Goal: Check status: Check status

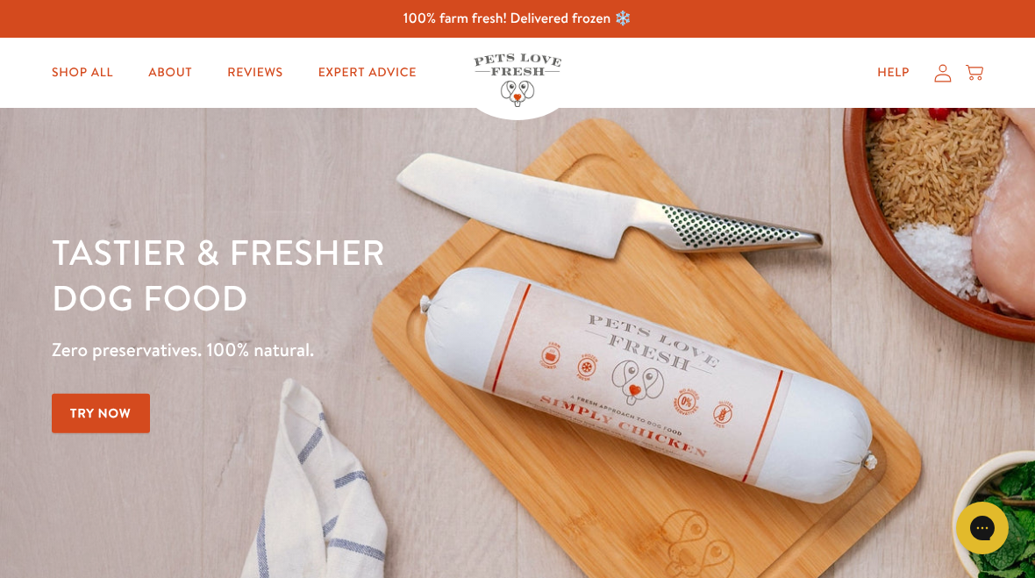
click at [936, 76] on icon at bounding box center [943, 73] width 17 height 18
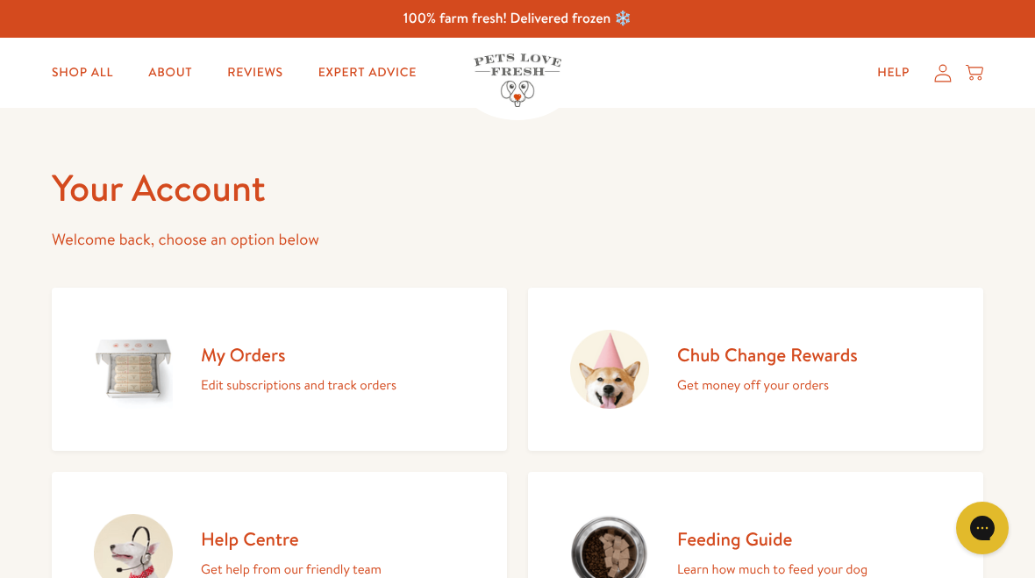
click at [260, 366] on h2 "My Orders" at bounding box center [299, 355] width 196 height 24
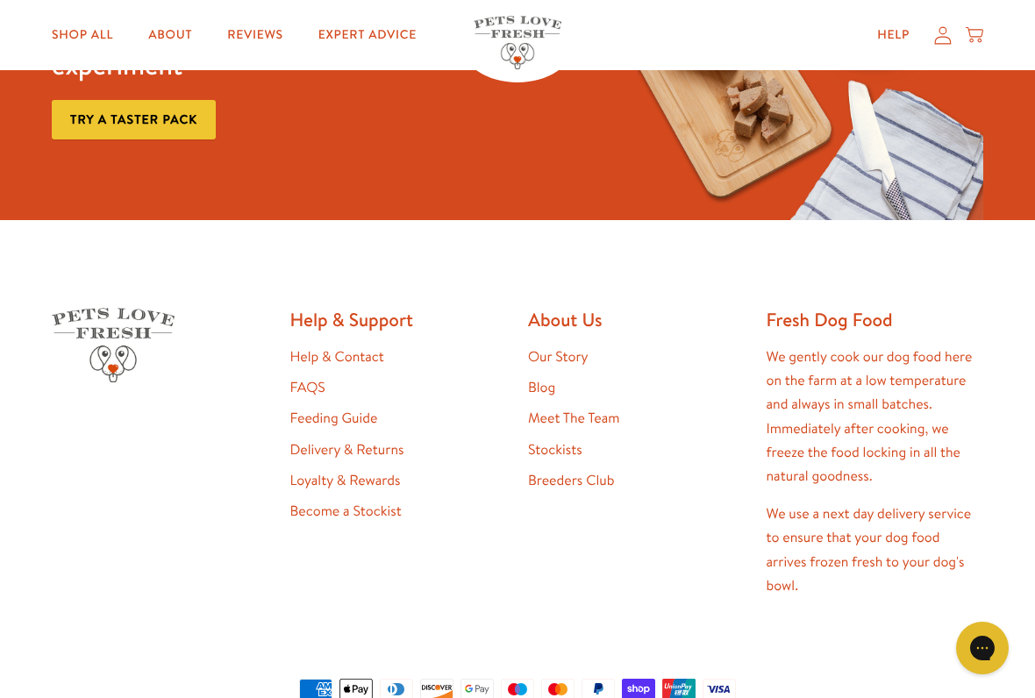
scroll to position [310, 0]
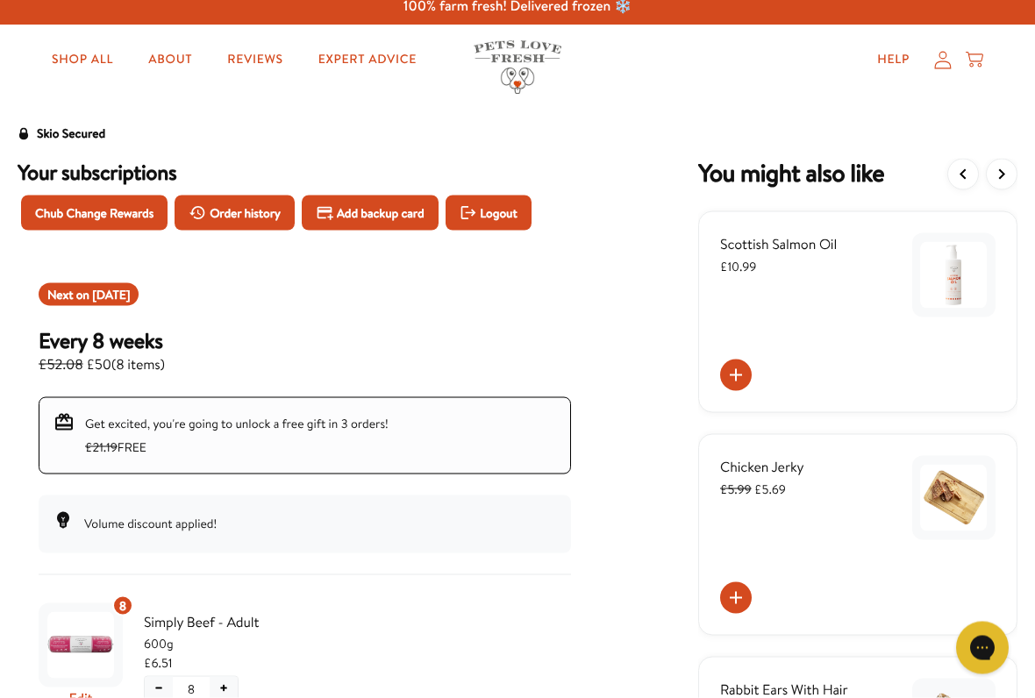
click at [254, 205] on span "Order history" at bounding box center [245, 212] width 71 height 19
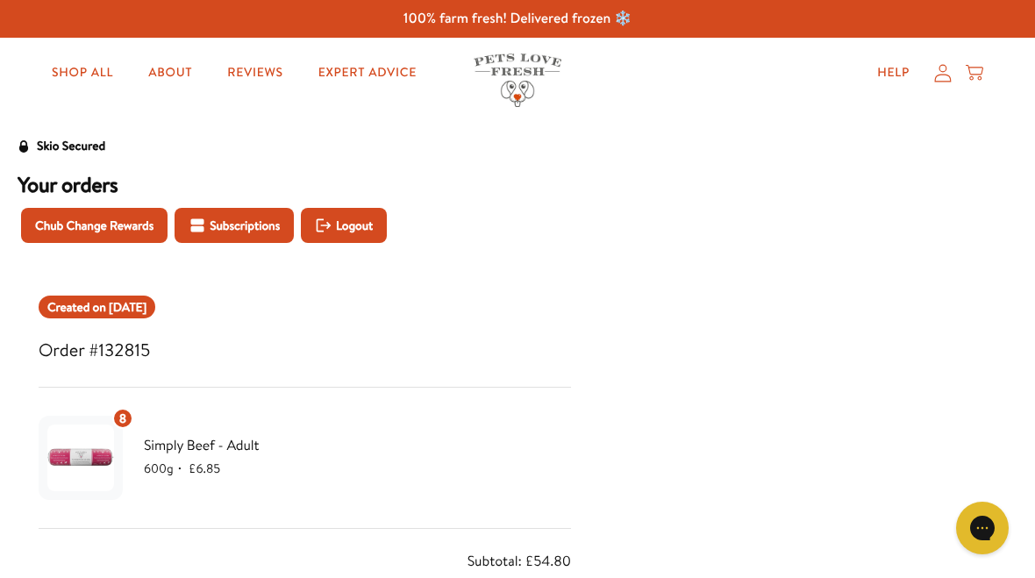
click at [890, 68] on link "Help" at bounding box center [893, 72] width 61 height 35
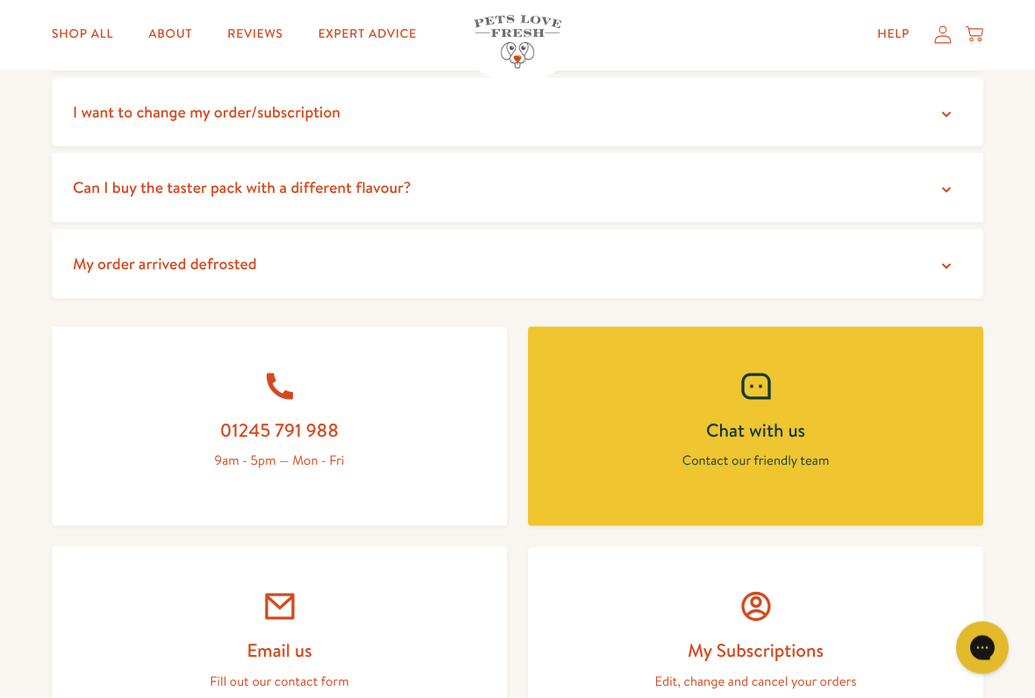
scroll to position [534, 0]
